Goal: Navigation & Orientation: Find specific page/section

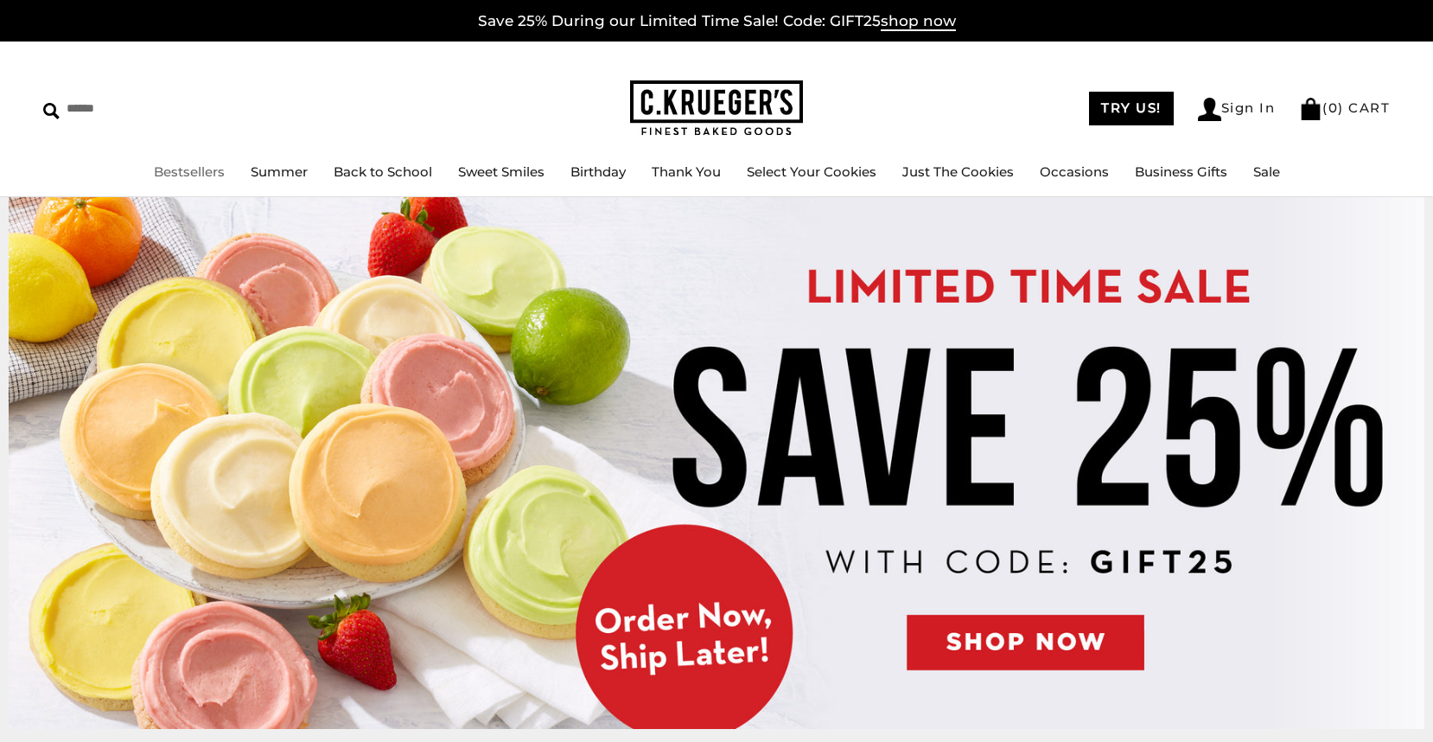
click at [194, 176] on link "Bestsellers" at bounding box center [189, 171] width 71 height 16
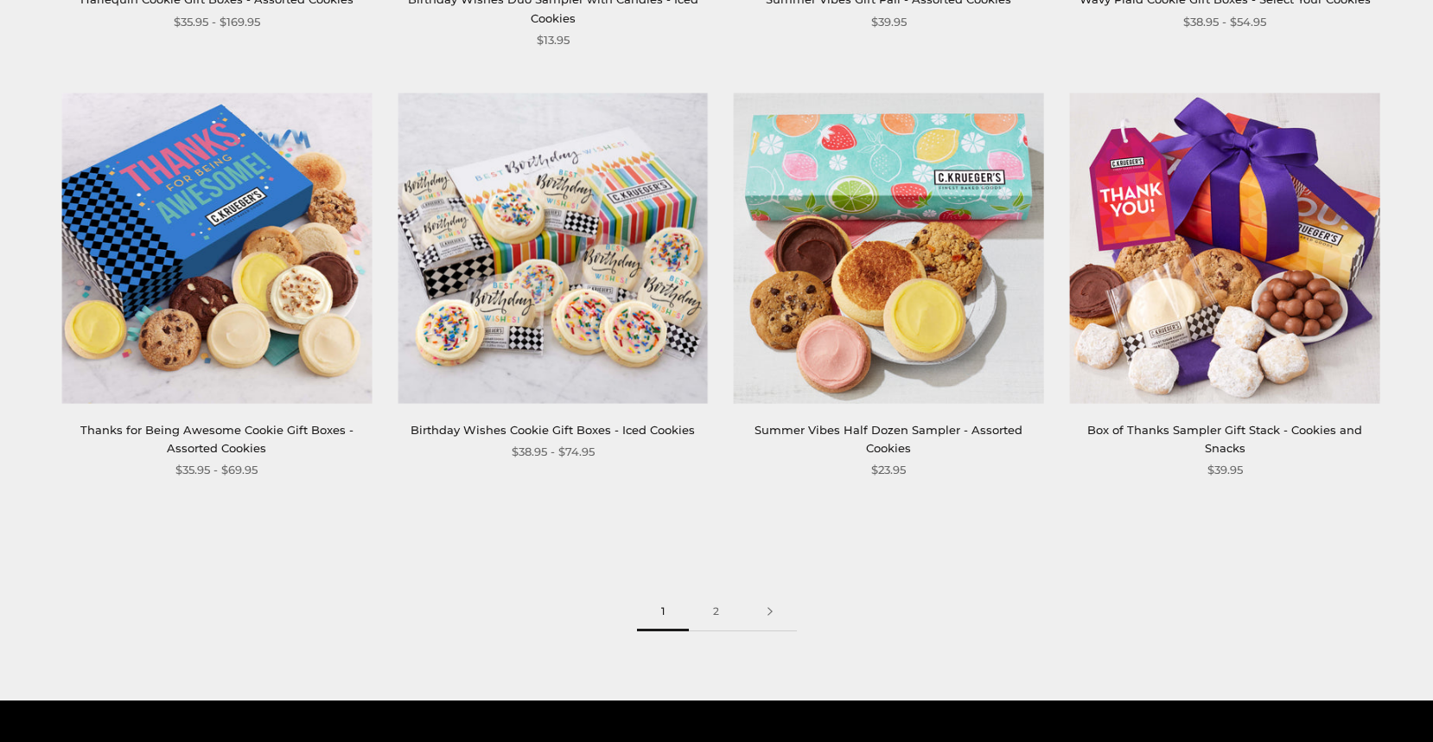
scroll to position [2420, 0]
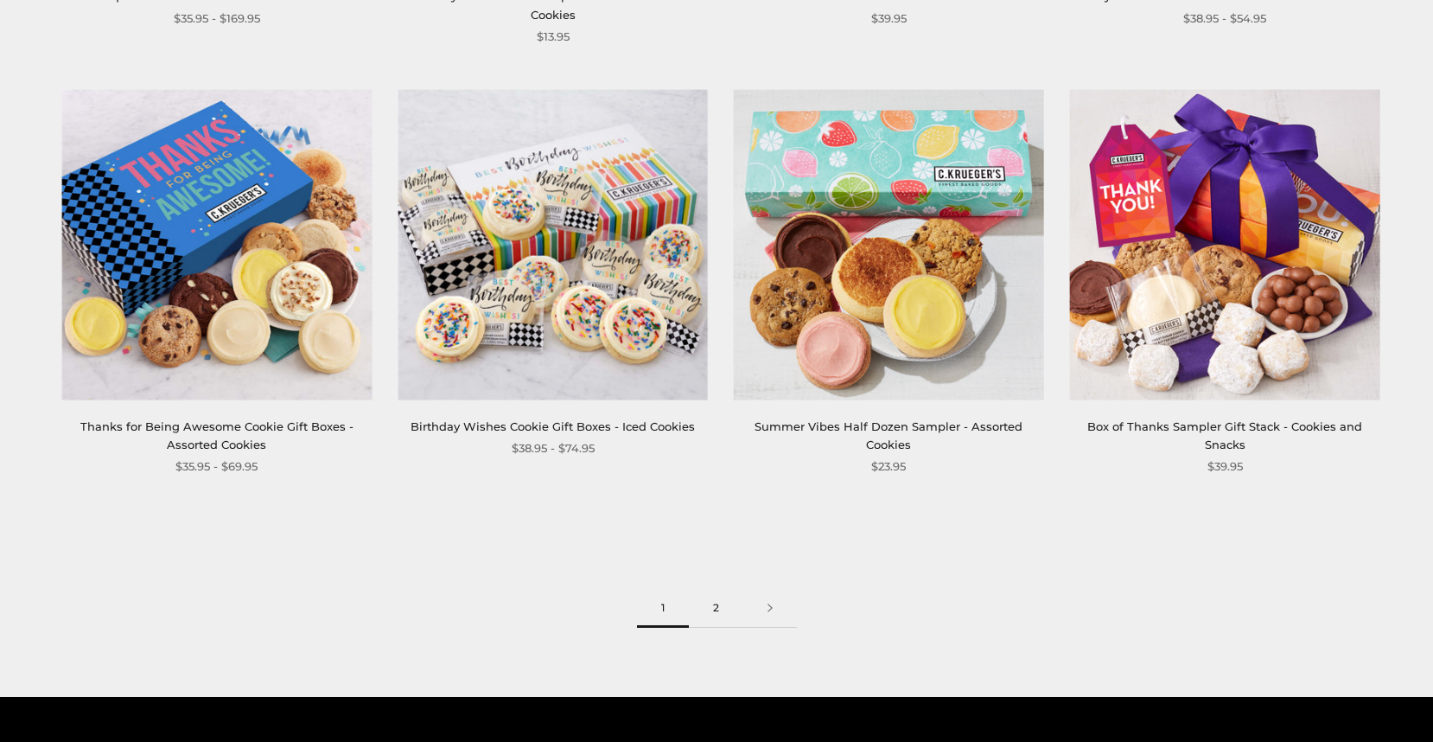
click at [722, 609] on link "2" at bounding box center [716, 608] width 54 height 39
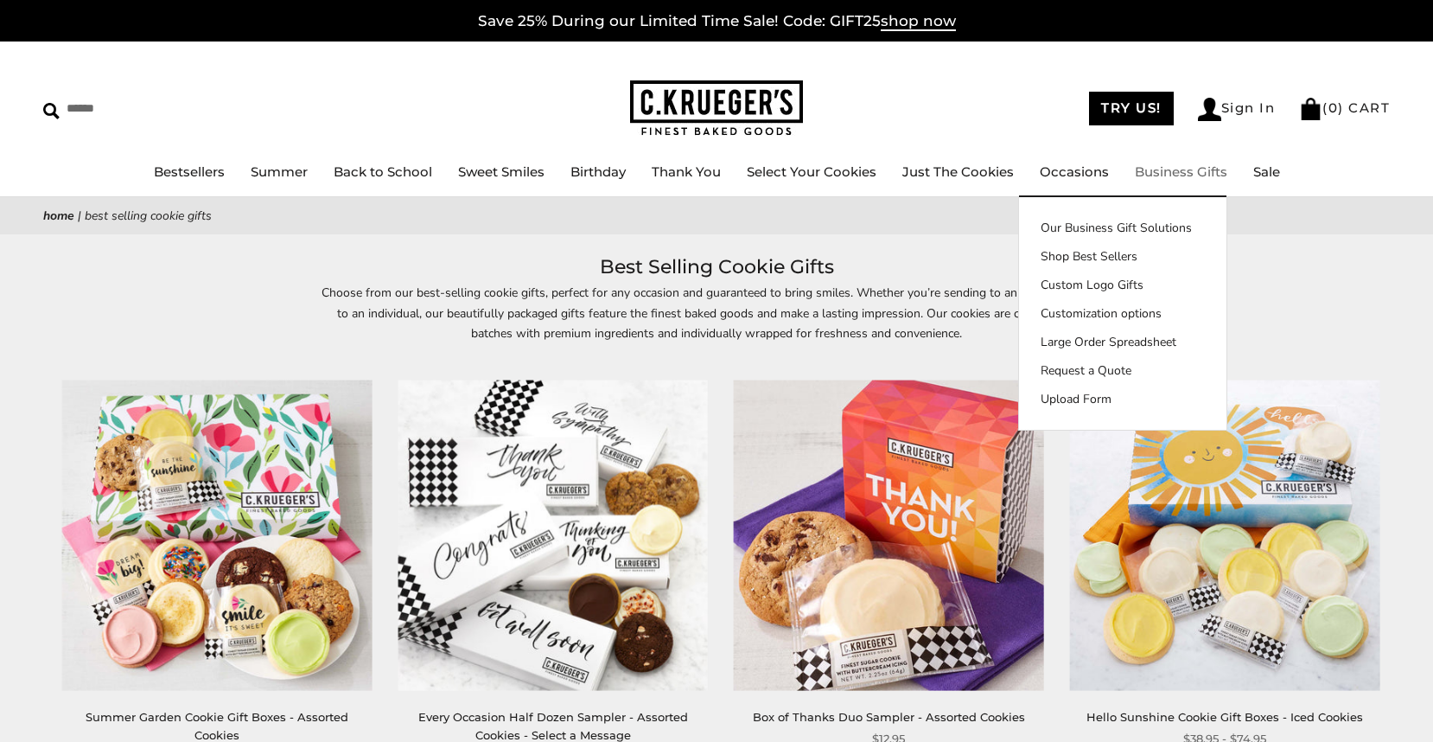
click at [1151, 167] on link "Business Gifts" at bounding box center [1181, 171] width 92 height 16
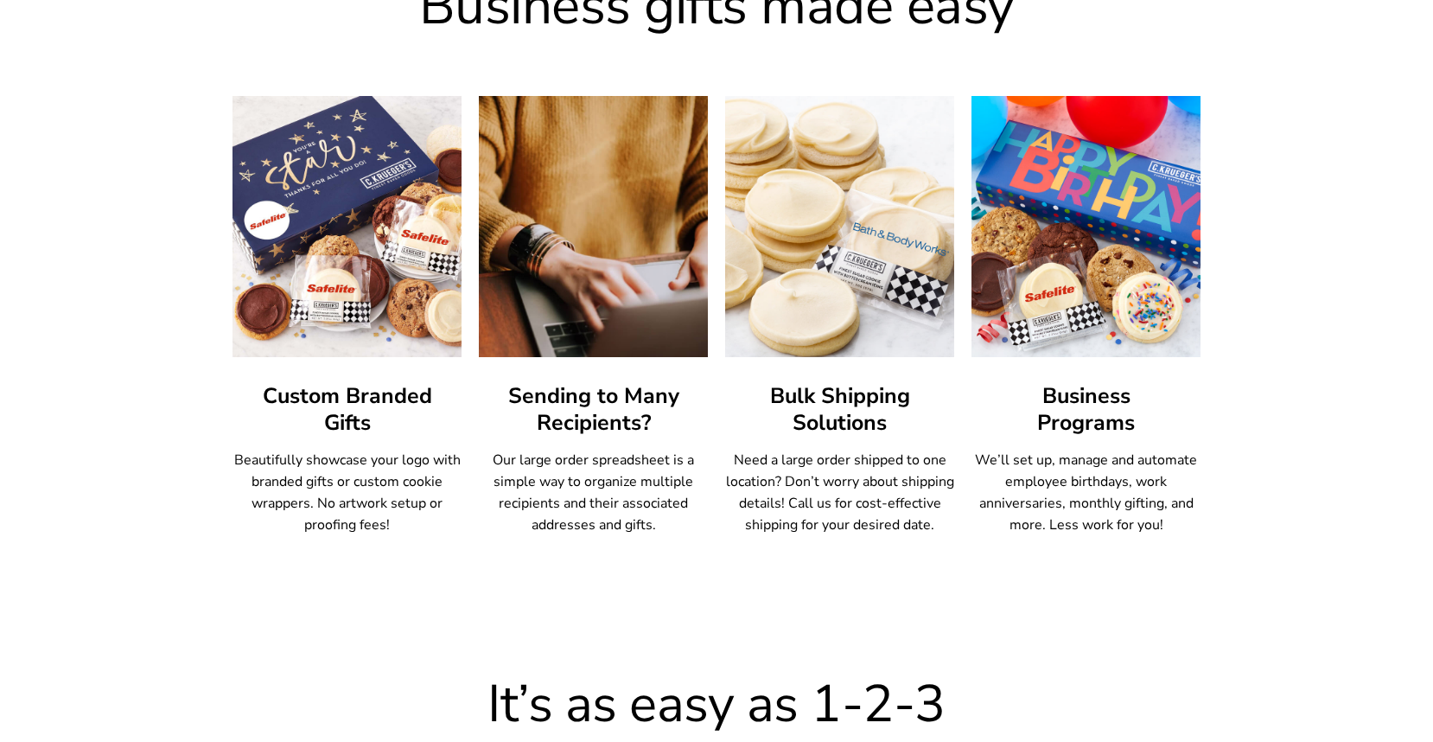
scroll to position [951, 0]
